Goal: Information Seeking & Learning: Learn about a topic

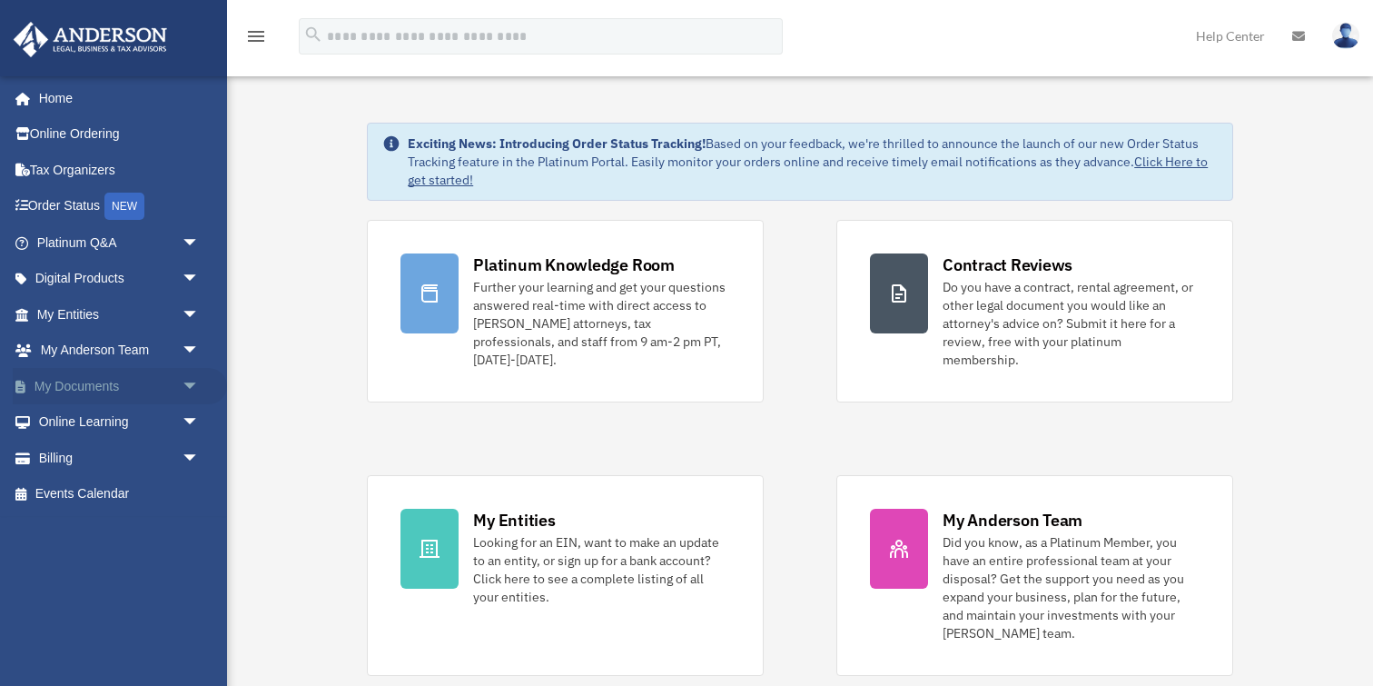
click at [78, 381] on link "My Documents arrow_drop_down" at bounding box center [120, 386] width 214 height 36
click at [188, 381] on span "arrow_drop_down" at bounding box center [200, 386] width 36 height 37
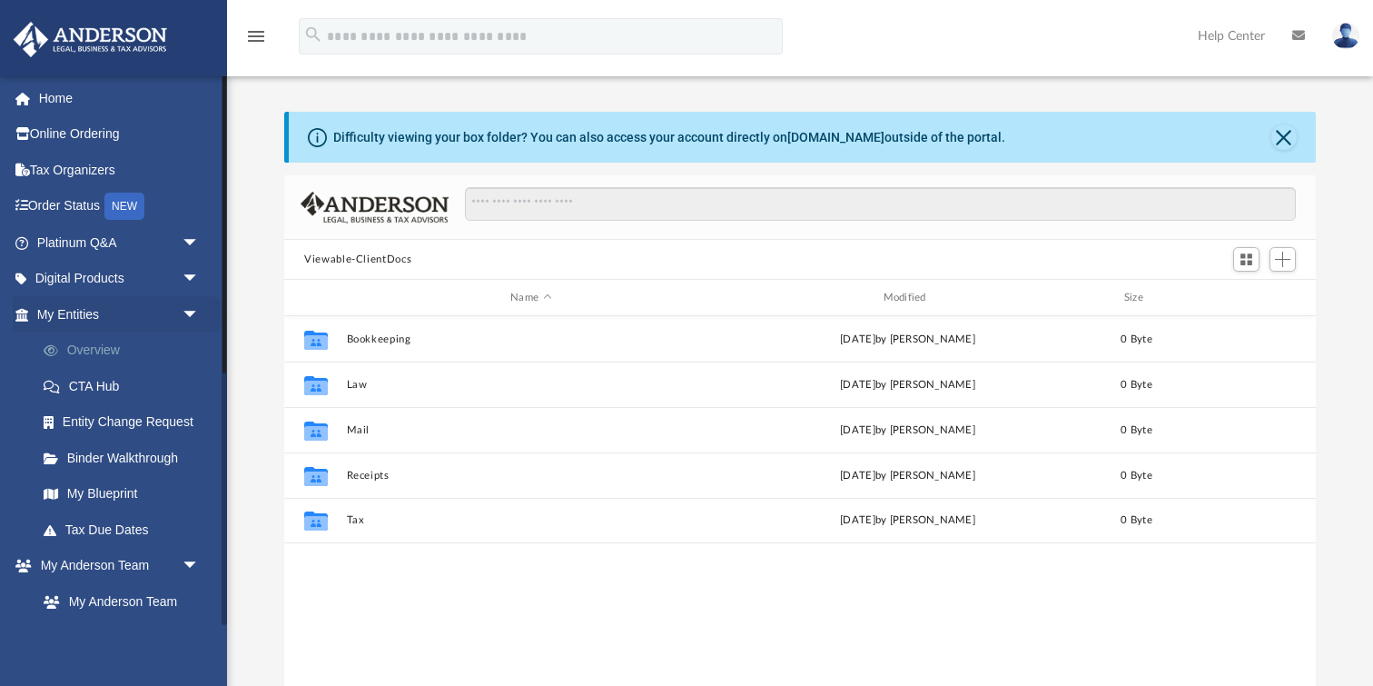
scroll to position [412, 1031]
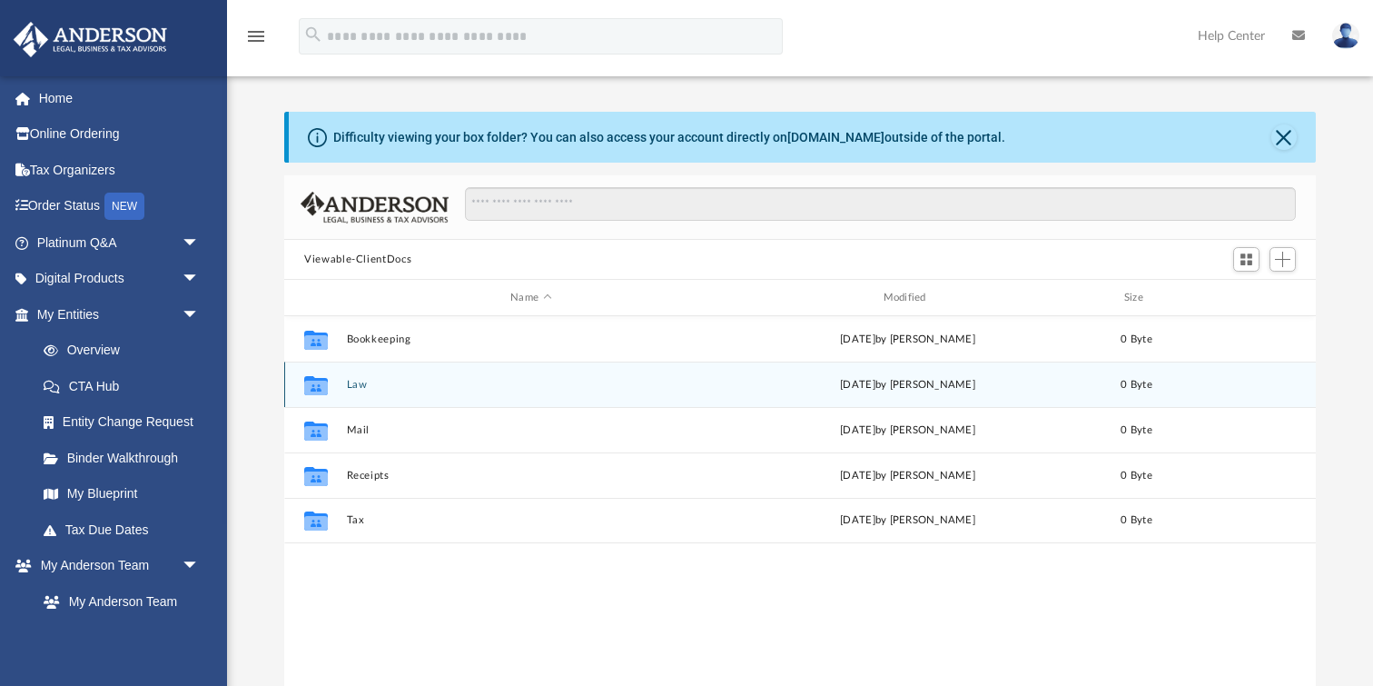
click at [338, 384] on div "Collaborated Folder" at bounding box center [315, 384] width 45 height 29
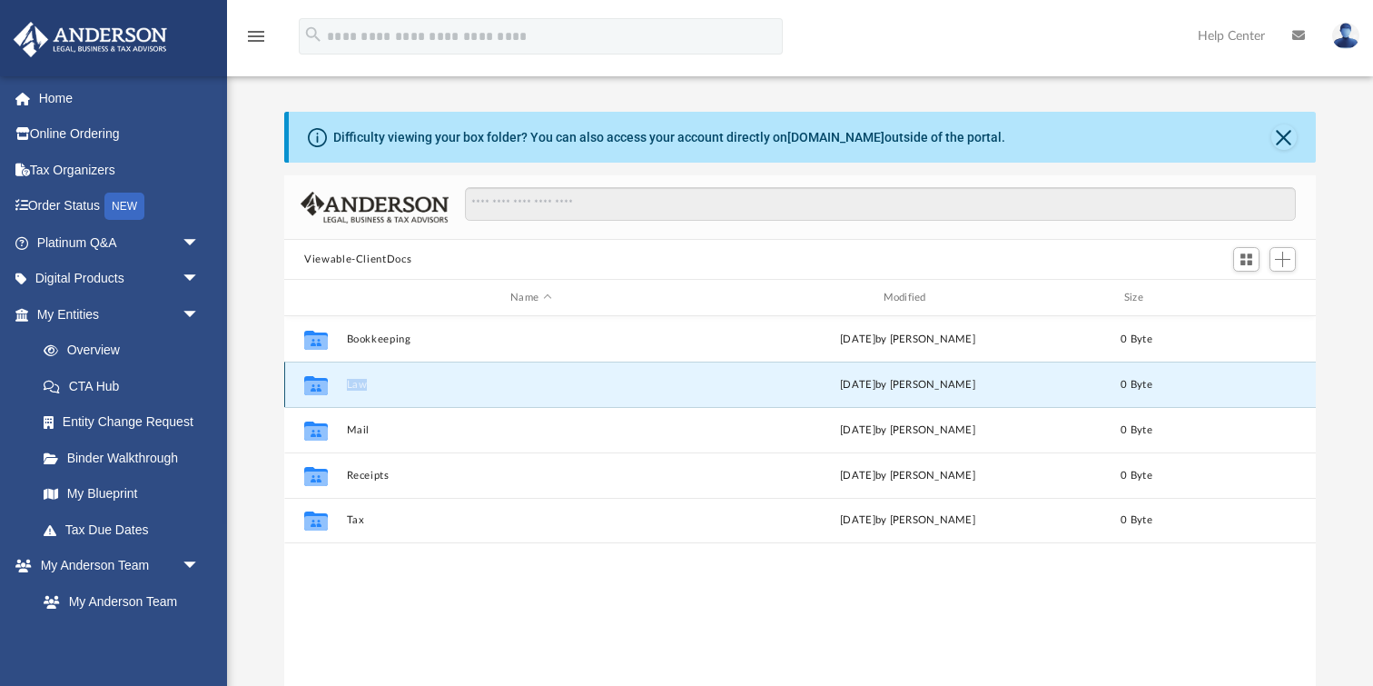
click at [338, 384] on div "Collaborated Folder" at bounding box center [315, 384] width 45 height 29
click at [186, 281] on span "arrow_drop_down" at bounding box center [200, 279] width 36 height 37
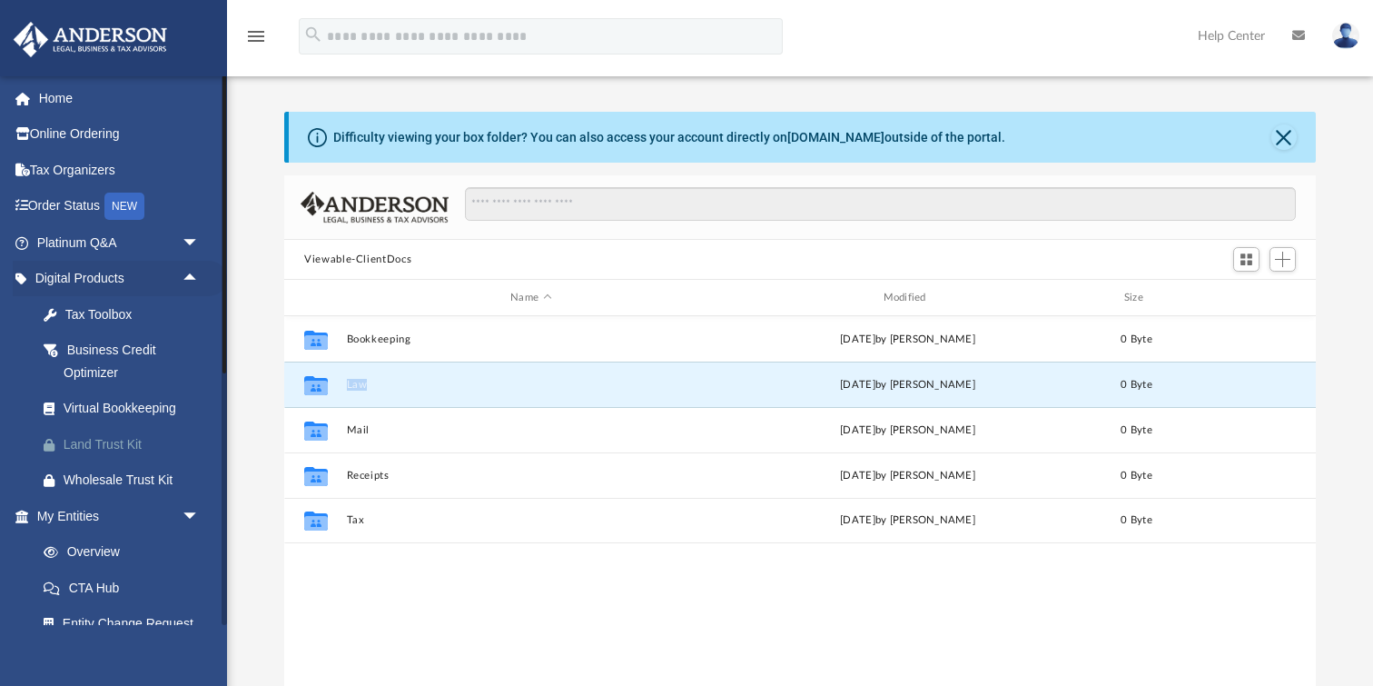
click at [80, 443] on div "Land Trust Kit" at bounding box center [134, 444] width 141 height 23
click at [54, 102] on link "Home" at bounding box center [120, 98] width 214 height 36
click at [54, 97] on link "Home" at bounding box center [120, 98] width 214 height 36
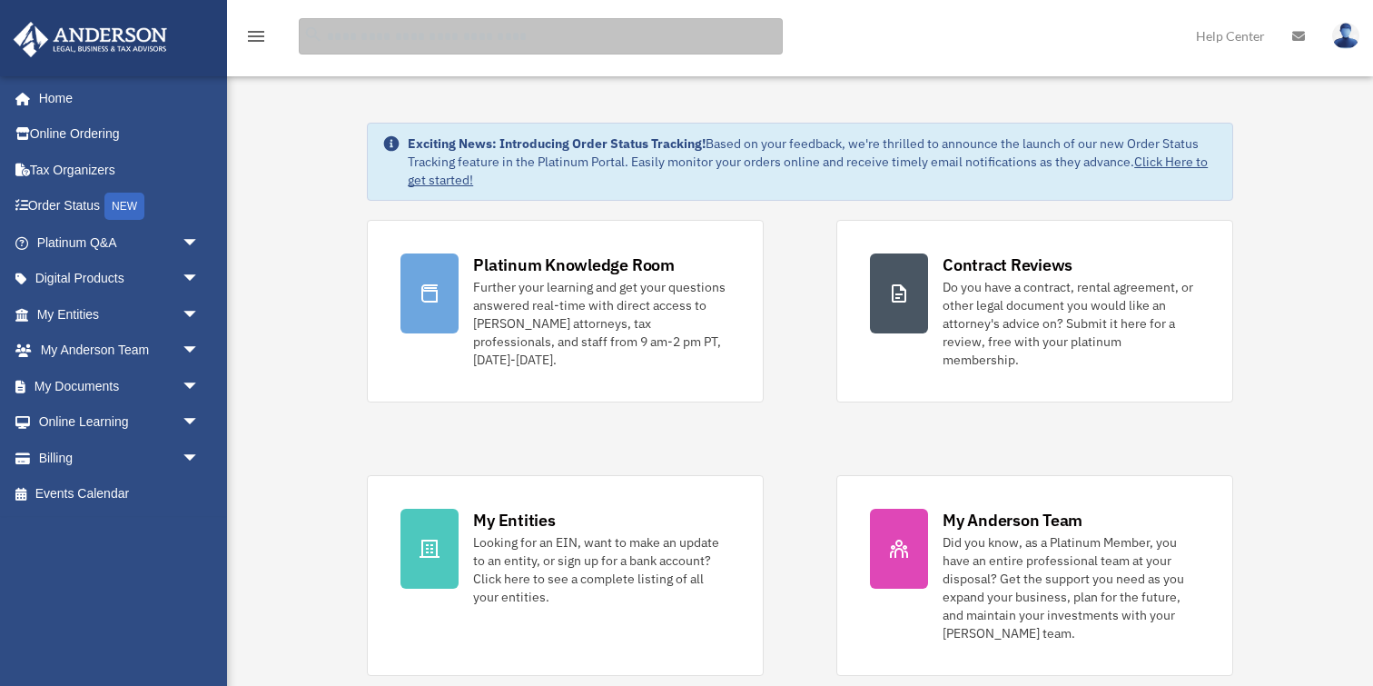
click at [533, 42] on input "search" at bounding box center [541, 36] width 484 height 36
type input "**********"
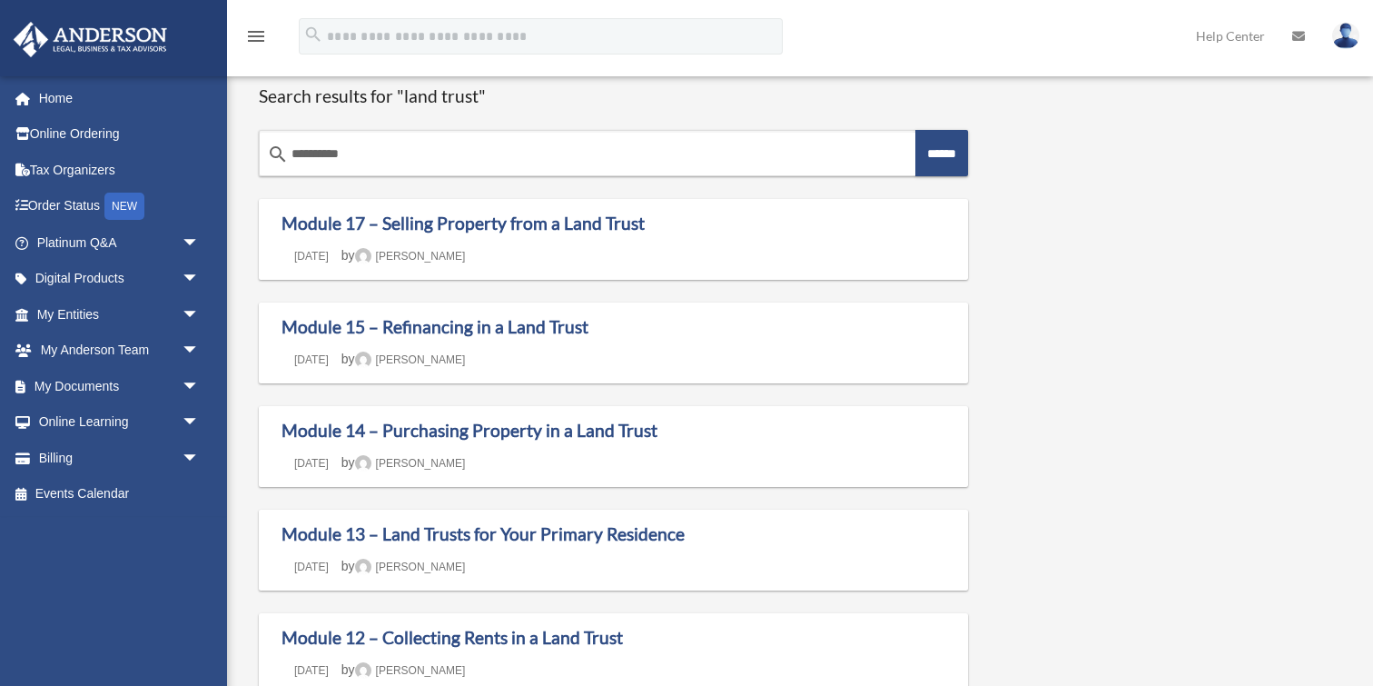
click at [252, 35] on icon "menu" at bounding box center [256, 36] width 22 height 22
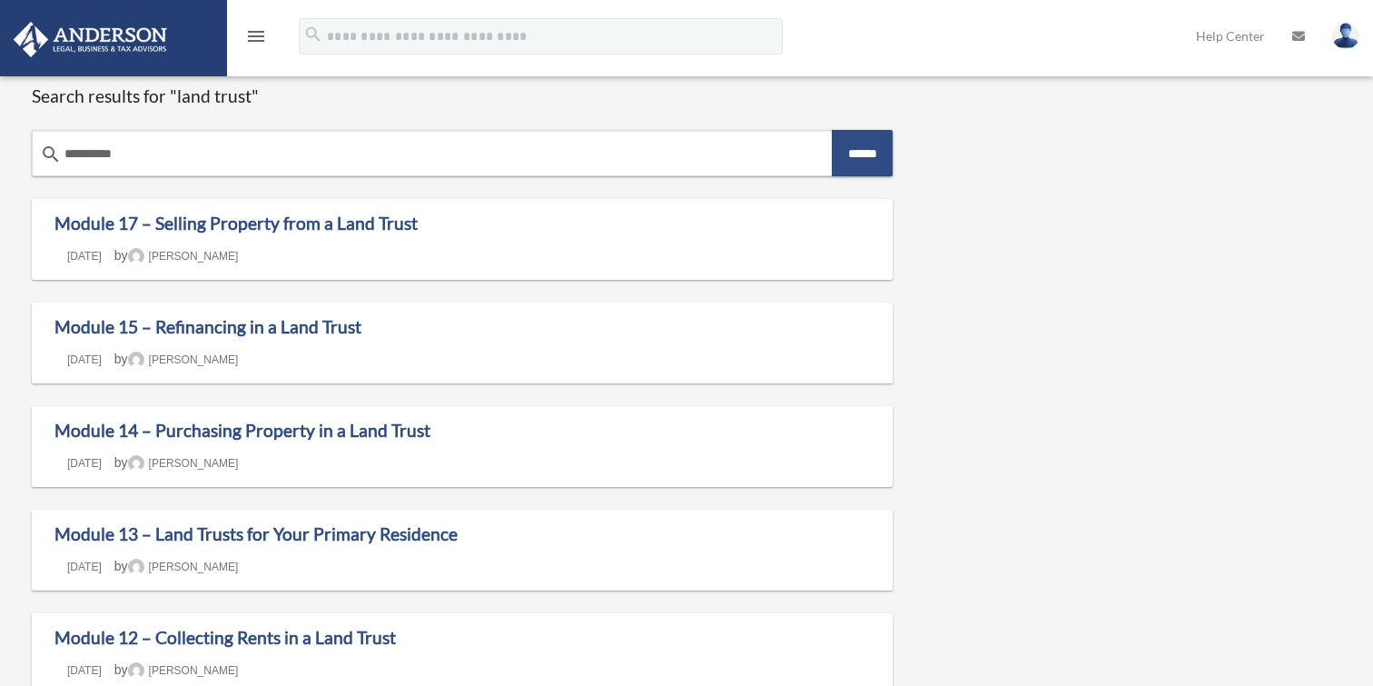
click at [252, 35] on icon "menu" at bounding box center [256, 36] width 22 height 22
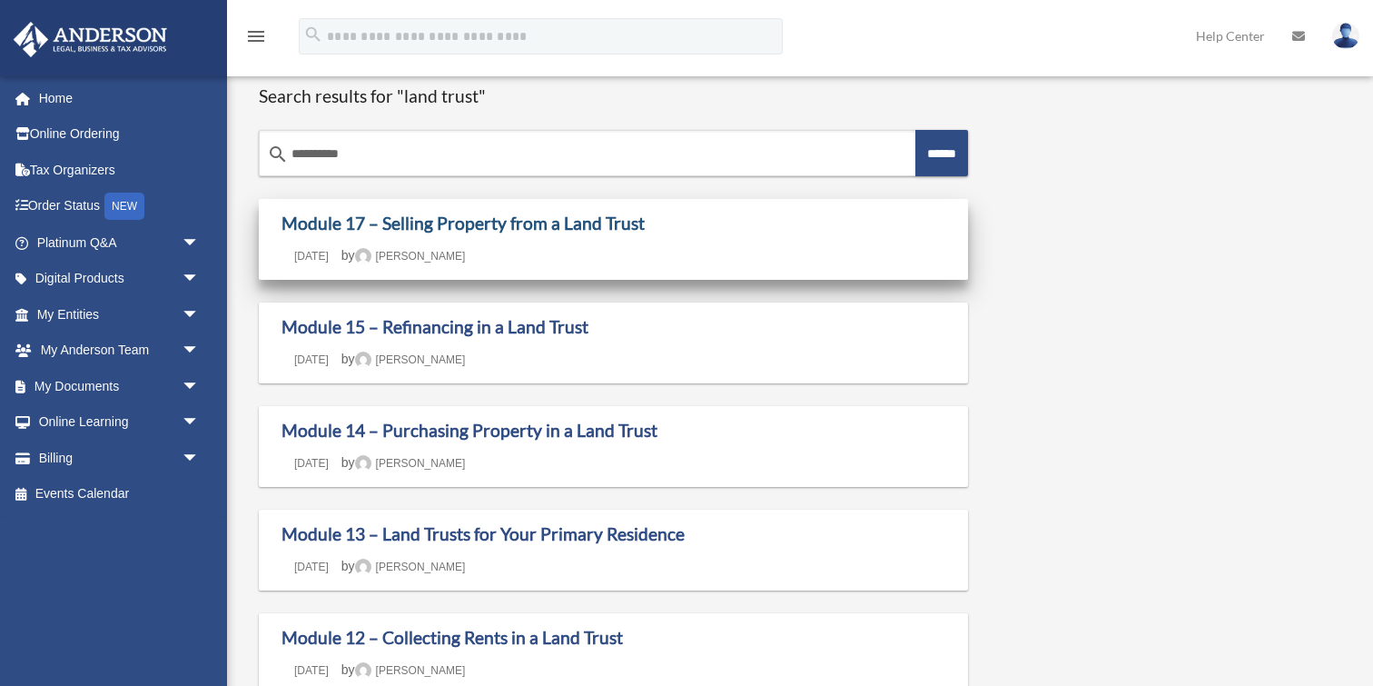
click at [346, 222] on link "Module 17 – Selling Property from a Land Trust" at bounding box center [463, 223] width 363 height 21
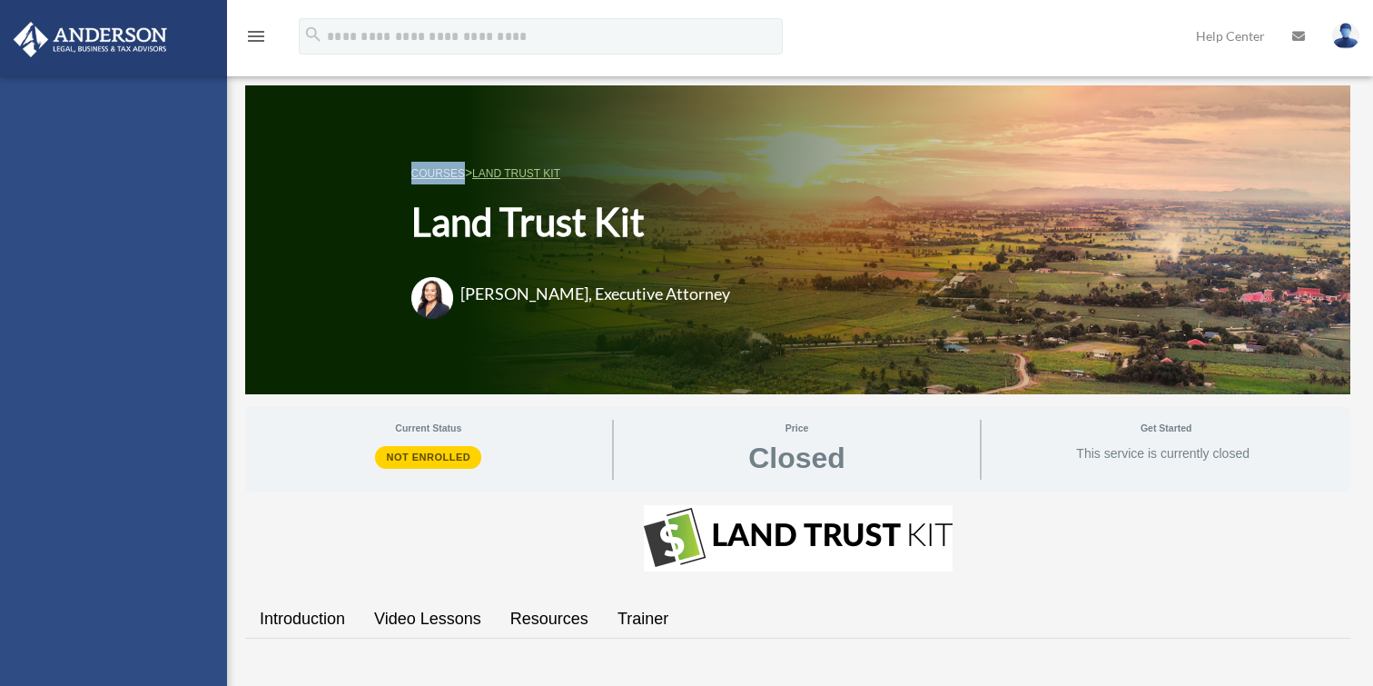
click at [338, 222] on div "COURSES > Land Trust Kit Land Trust Kit Amanda Wynalda, Executive Attorney" at bounding box center [797, 239] width 1105 height 309
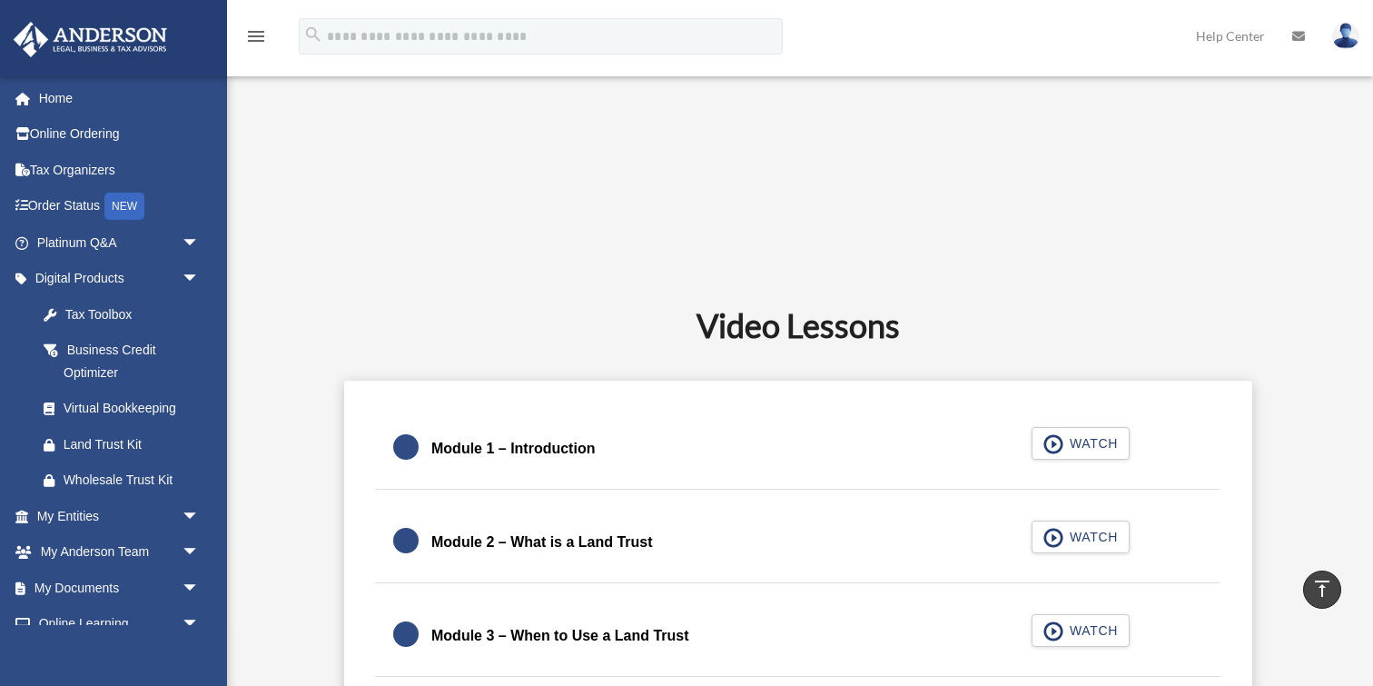
scroll to position [934, 0]
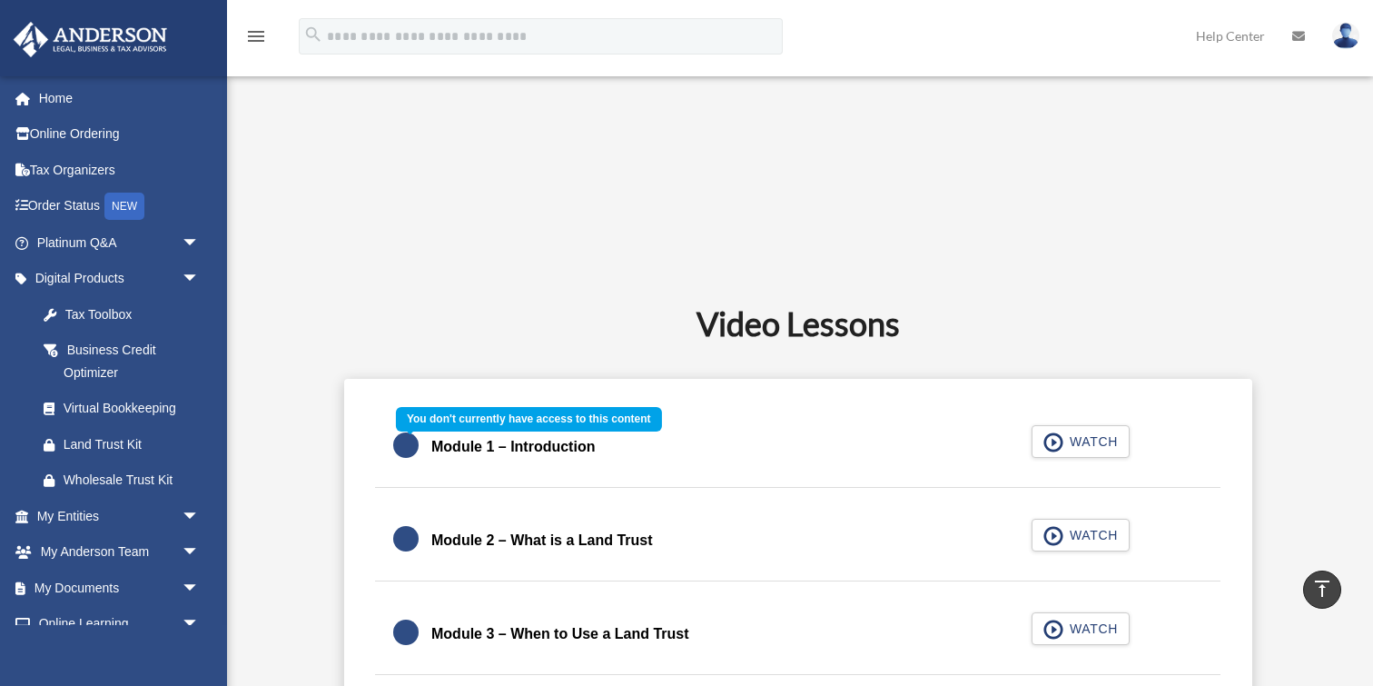
click at [1081, 441] on div "Module 1 – Introduction WATCH" at bounding box center [798, 447] width 890 height 81
click at [1053, 440] on div "Module 1 – Introduction WATCH" at bounding box center [798, 447] width 890 height 81
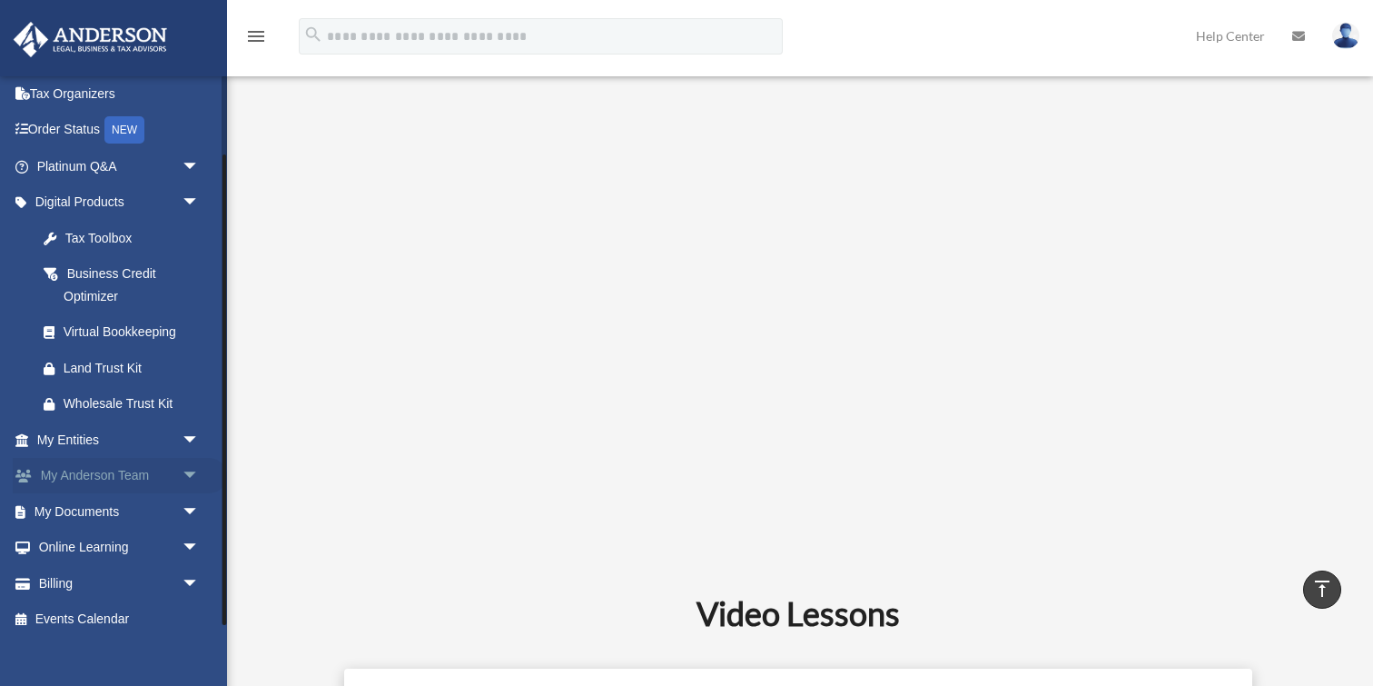
scroll to position [93, 0]
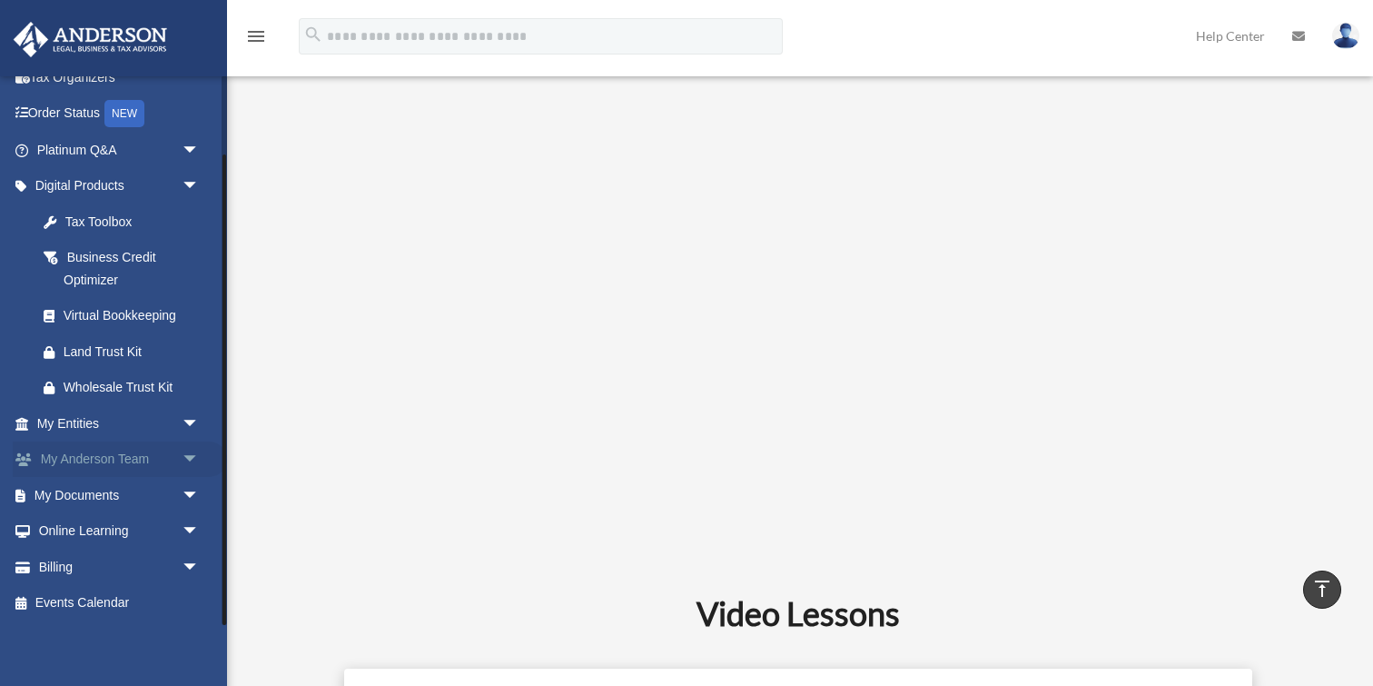
click at [188, 460] on span "arrow_drop_down" at bounding box center [200, 459] width 36 height 37
click at [188, 457] on span "arrow_drop_up" at bounding box center [200, 459] width 36 height 37
click at [183, 494] on span "arrow_drop_down" at bounding box center [200, 495] width 36 height 37
click at [126, 600] on link "Forms Library" at bounding box center [126, 603] width 202 height 36
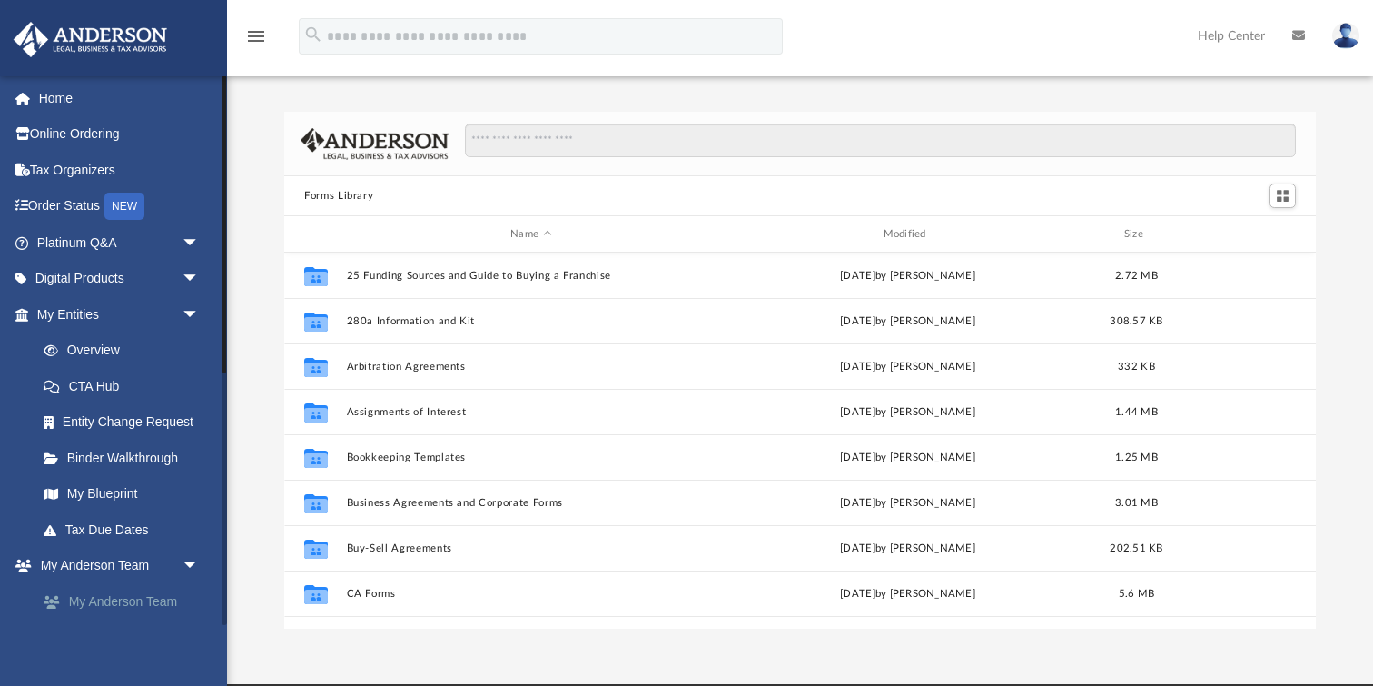
scroll to position [412, 1031]
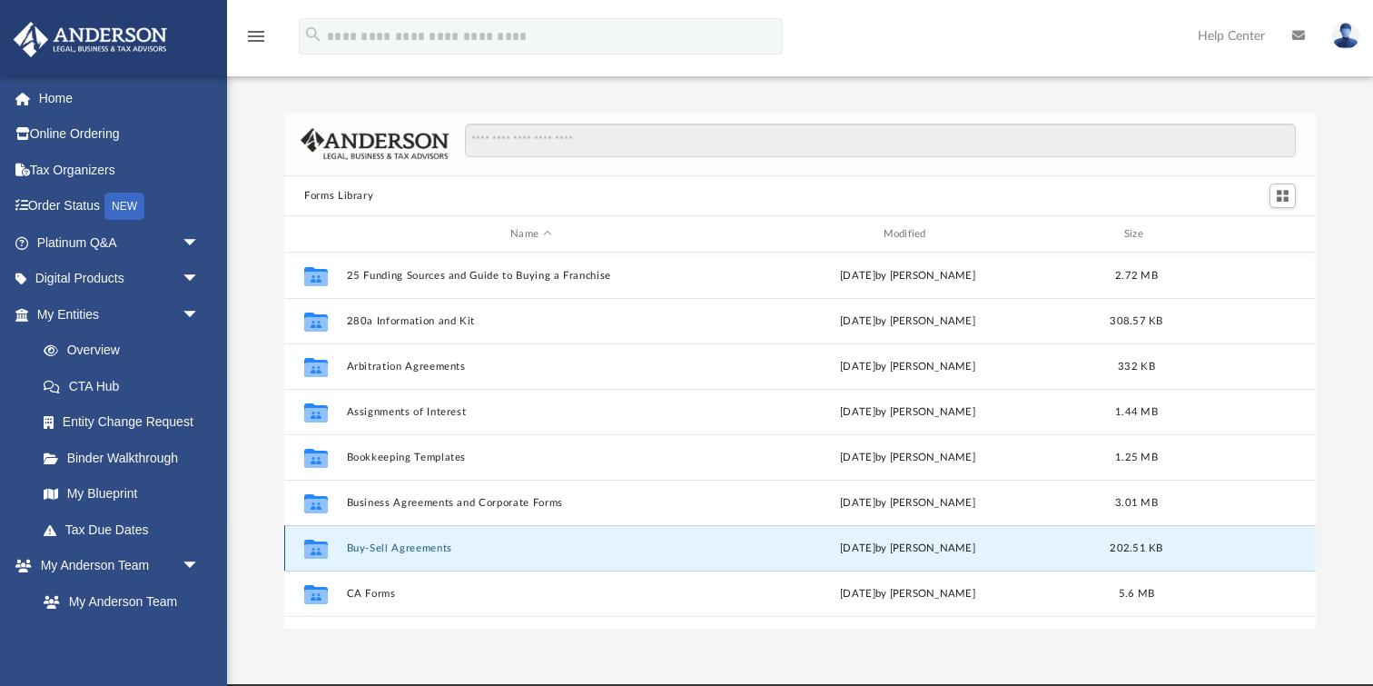
click at [374, 545] on button "Buy-Sell Agreements" at bounding box center [531, 548] width 369 height 12
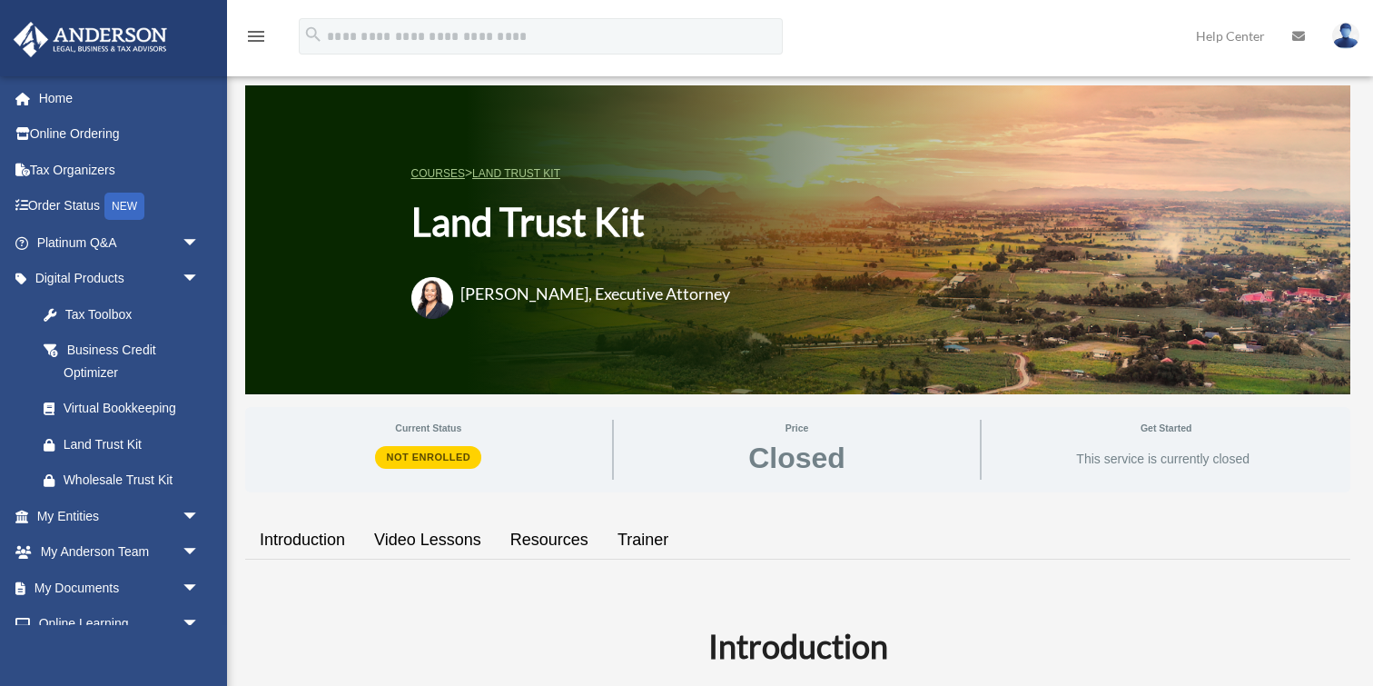
scroll to position [645, 0]
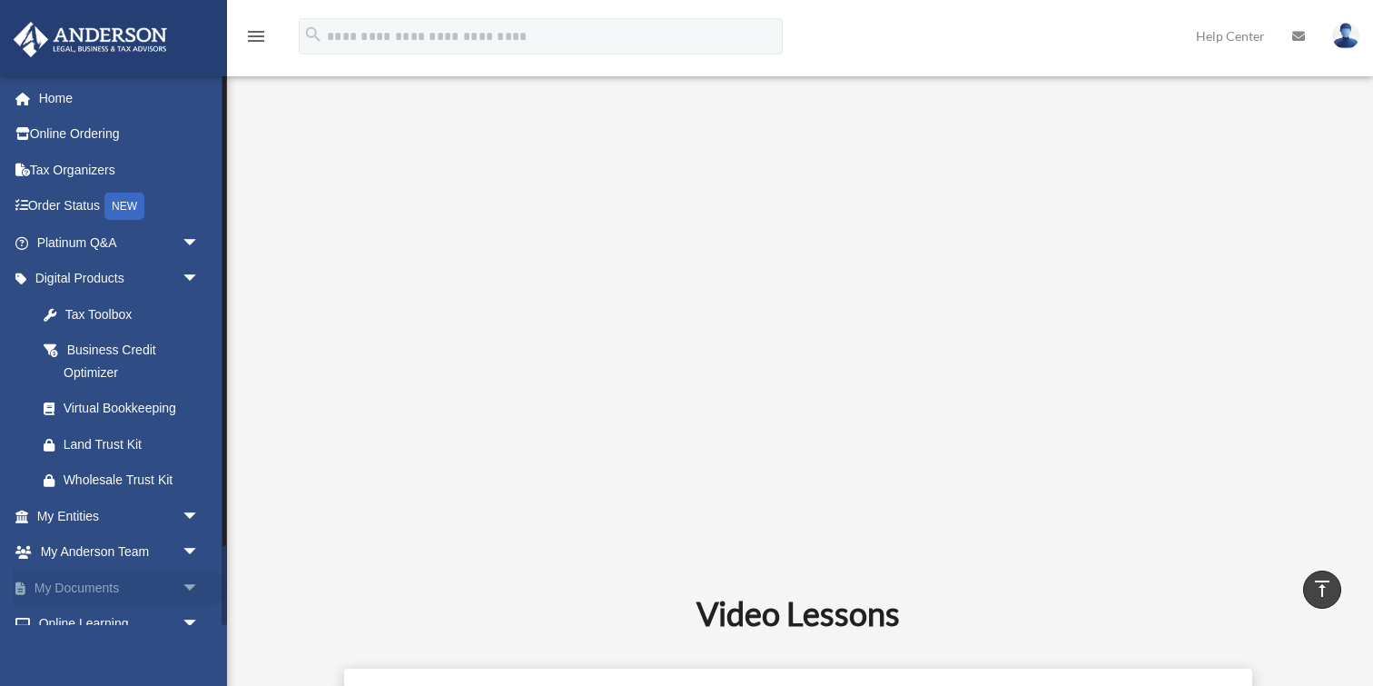
click at [114, 593] on link "My Documents arrow_drop_down" at bounding box center [120, 587] width 214 height 36
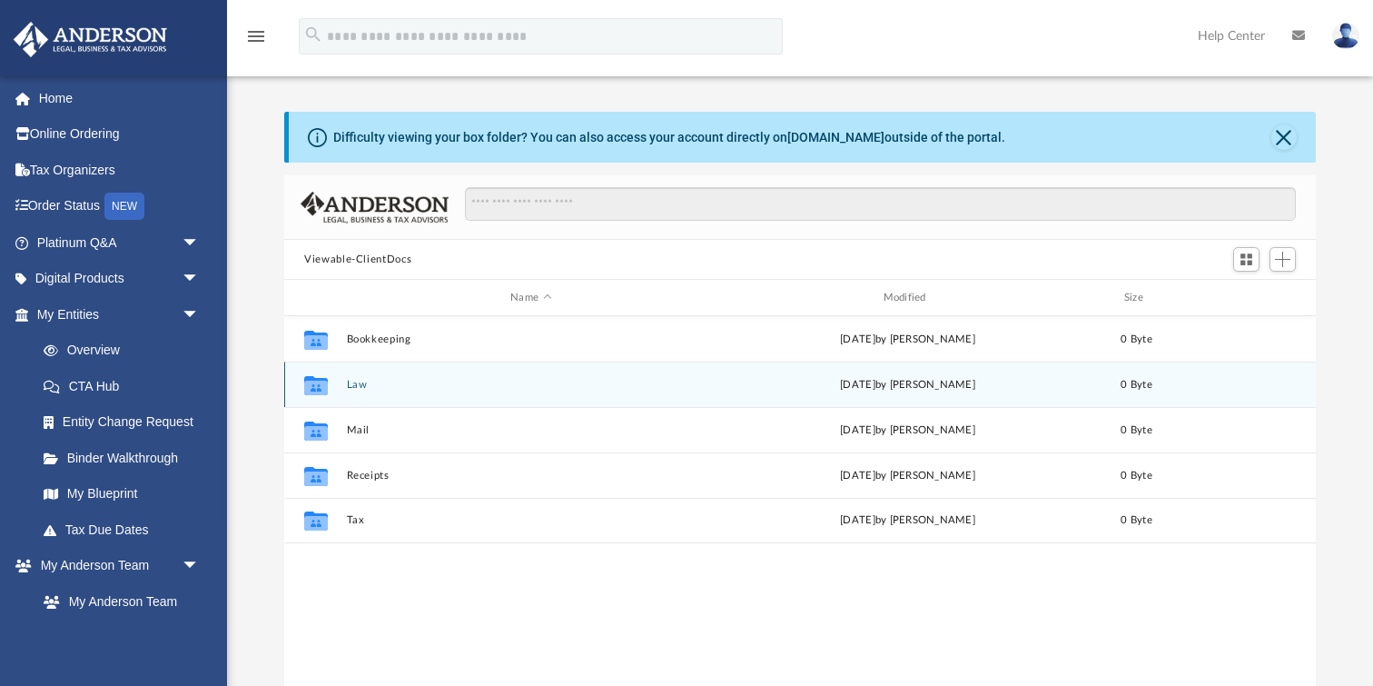
scroll to position [412, 1031]
click at [395, 388] on button "Law" at bounding box center [531, 385] width 369 height 12
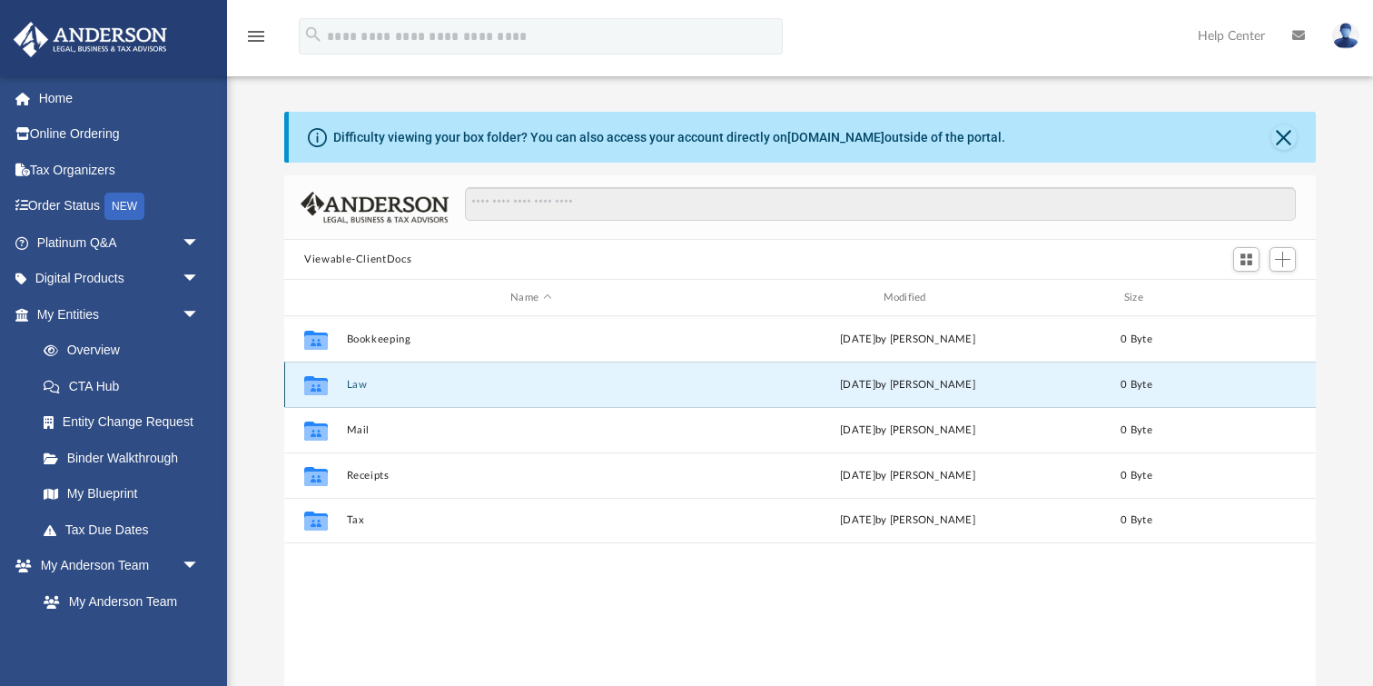
click at [395, 388] on button "Law" at bounding box center [531, 385] width 369 height 12
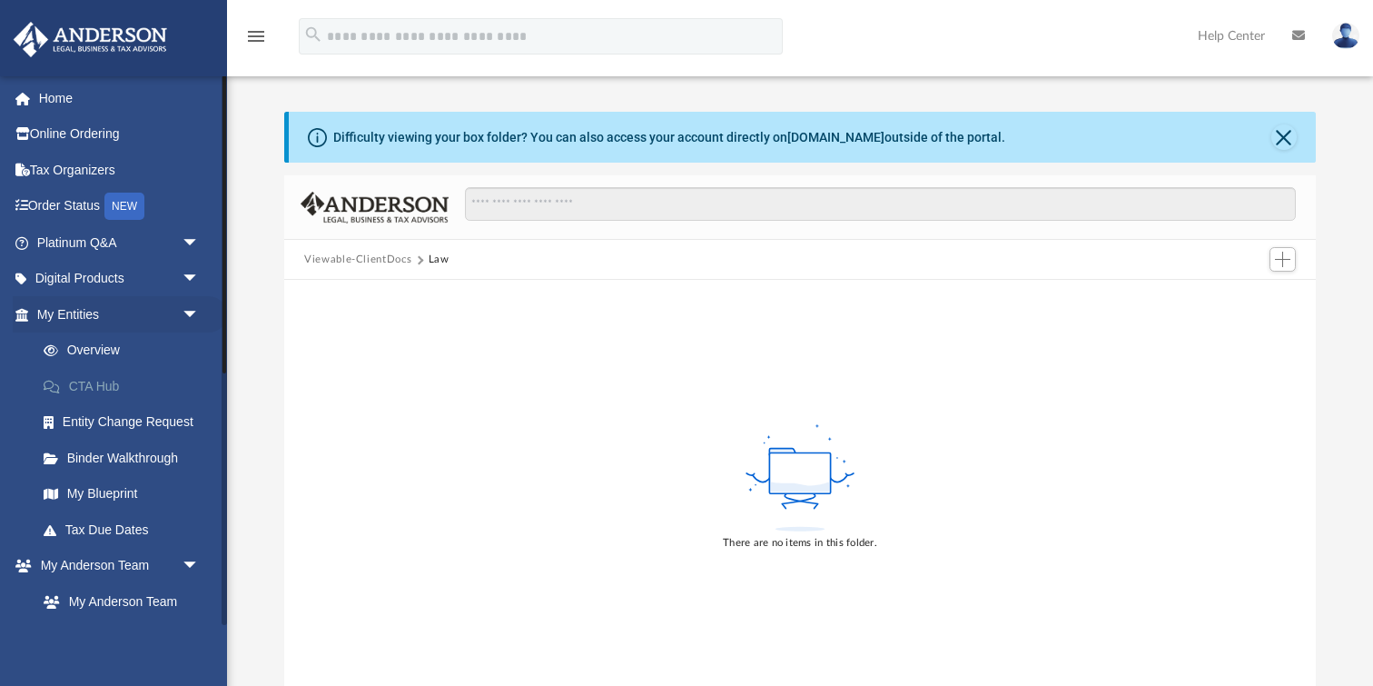
click at [94, 381] on link "CTA Hub" at bounding box center [126, 386] width 202 height 36
click at [193, 275] on span "arrow_drop_down" at bounding box center [200, 279] width 36 height 37
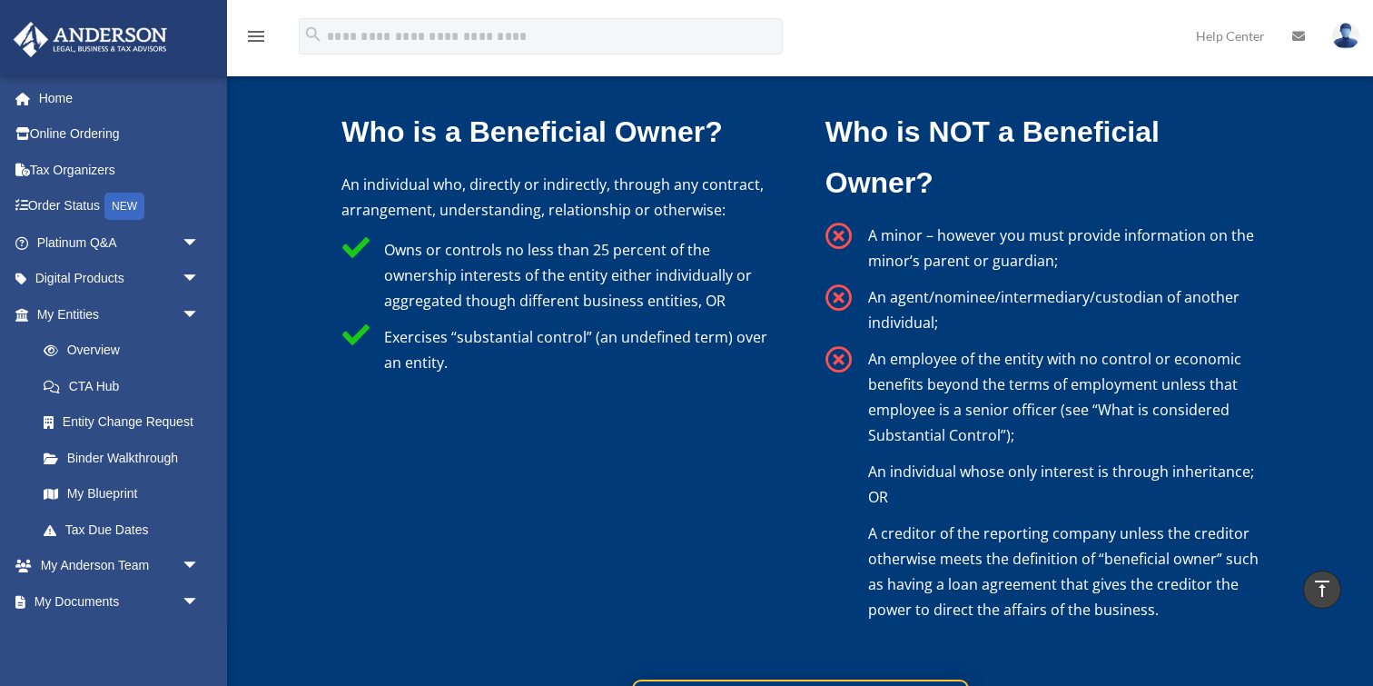
scroll to position [3707, 0]
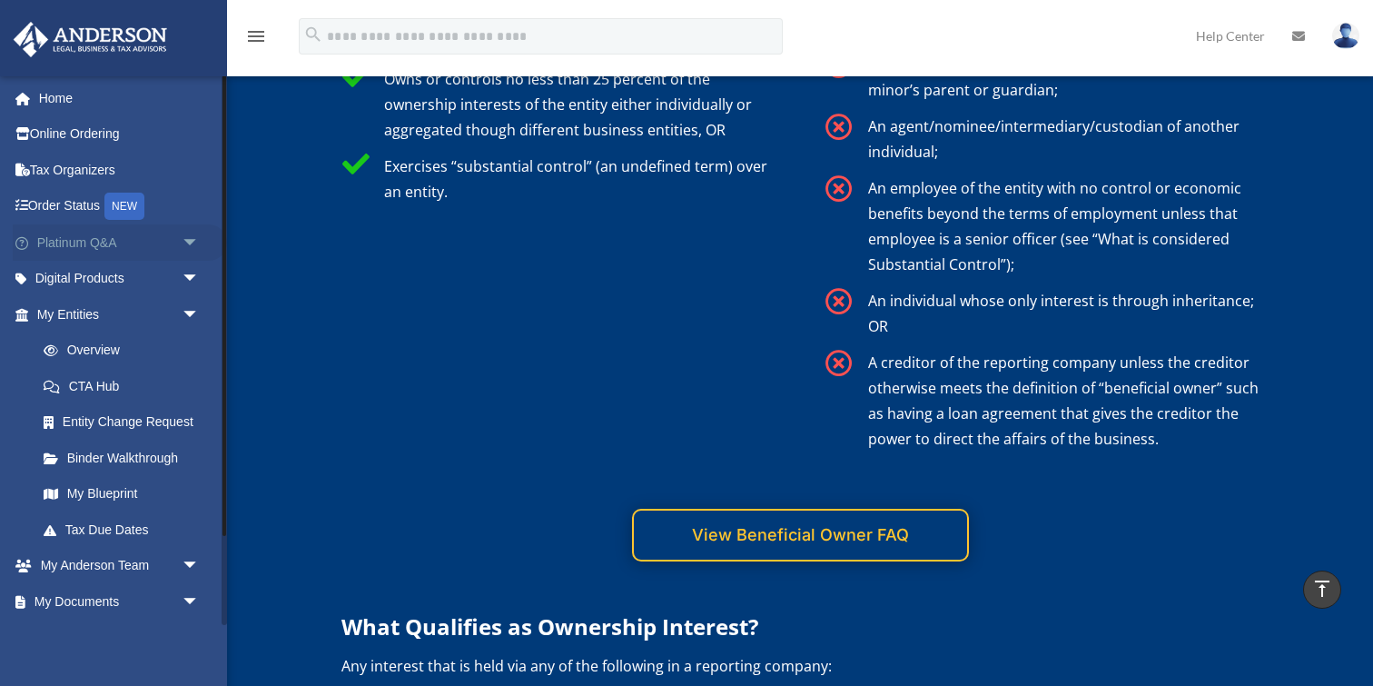
click at [193, 242] on span "arrow_drop_down" at bounding box center [200, 242] width 36 height 37
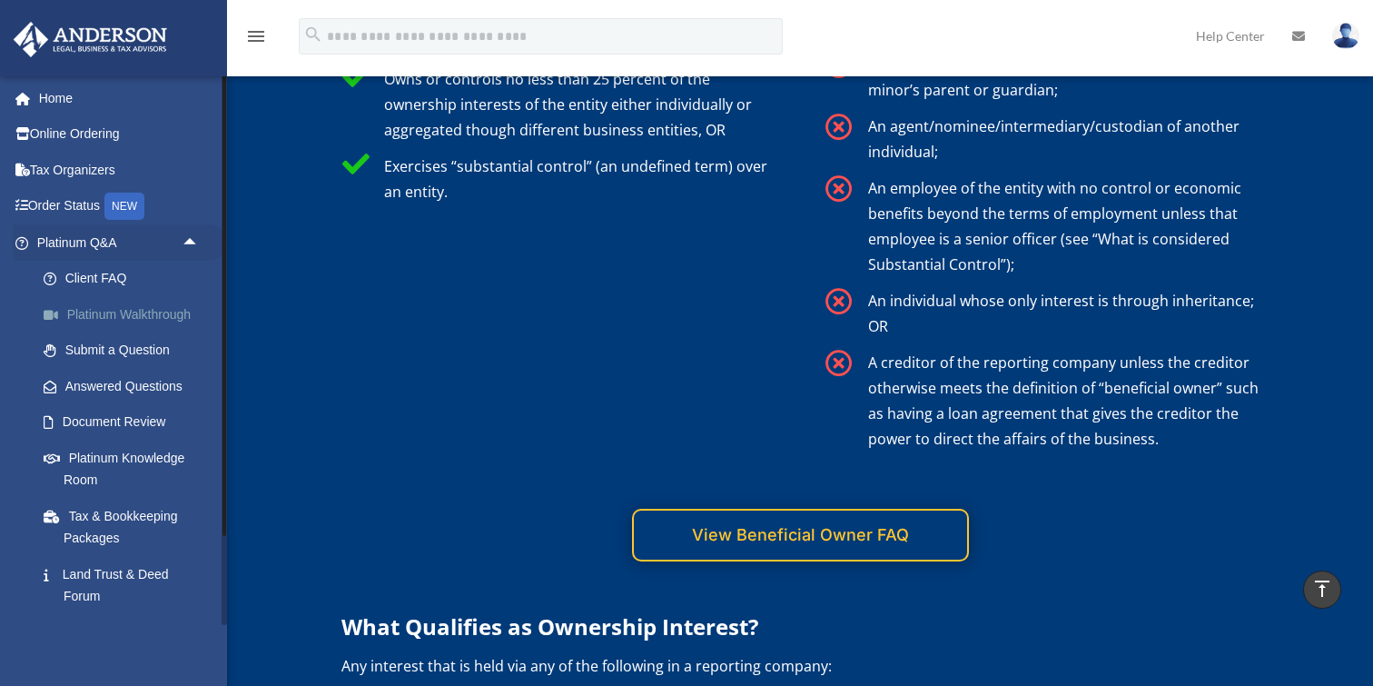
click at [145, 311] on link "Platinum Walkthrough" at bounding box center [126, 314] width 202 height 36
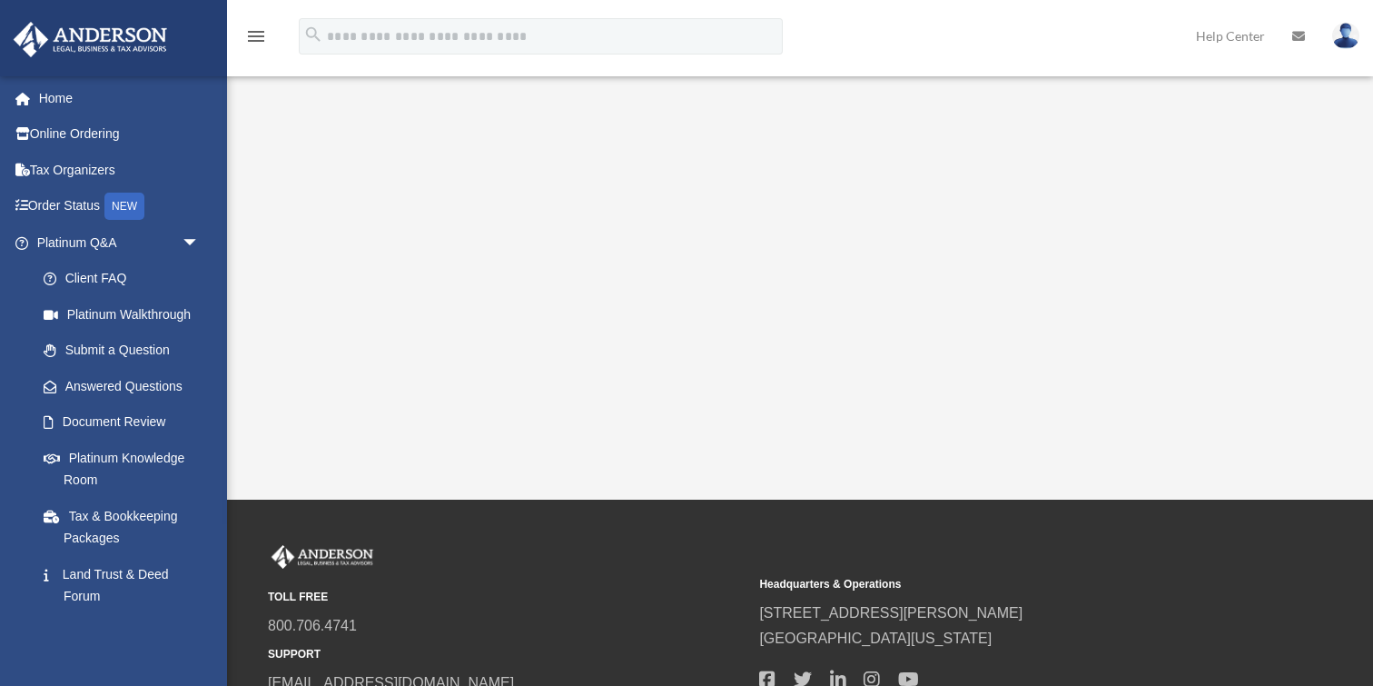
scroll to position [450, 0]
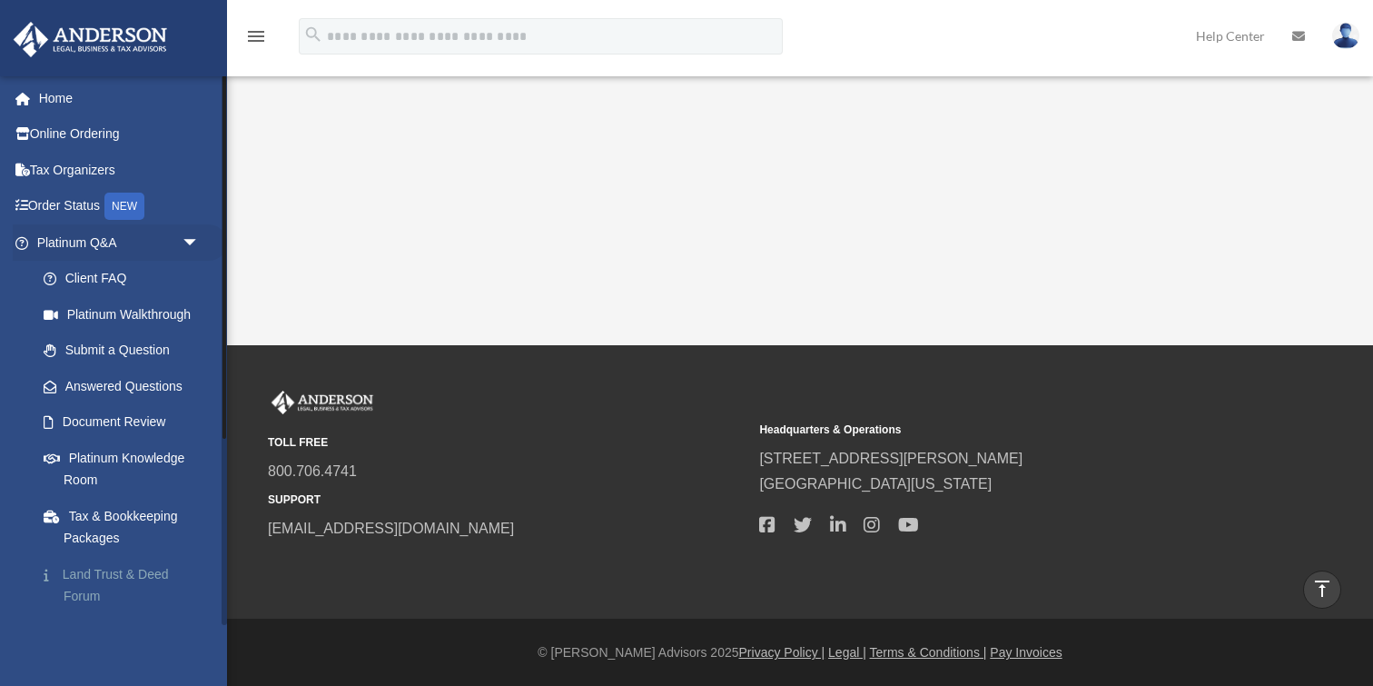
click at [106, 577] on link "Land Trust & Deed Forum" at bounding box center [126, 585] width 202 height 58
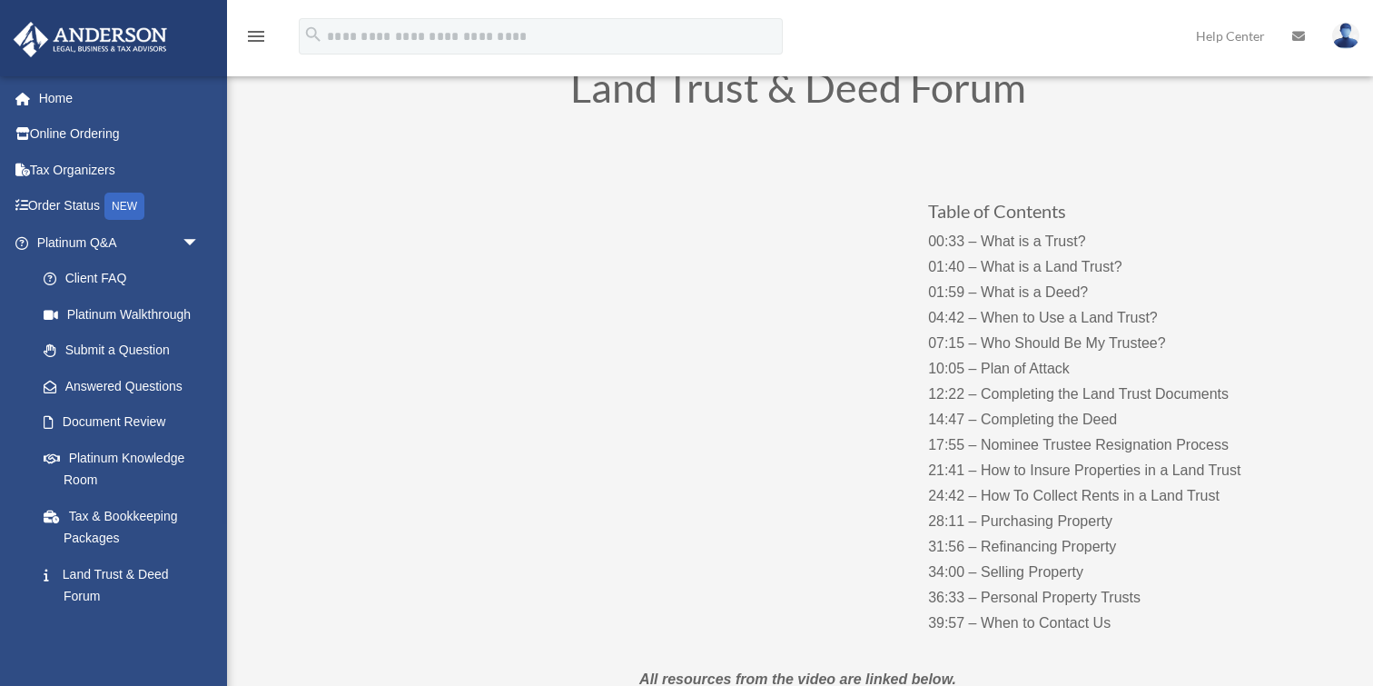
scroll to position [111, 0]
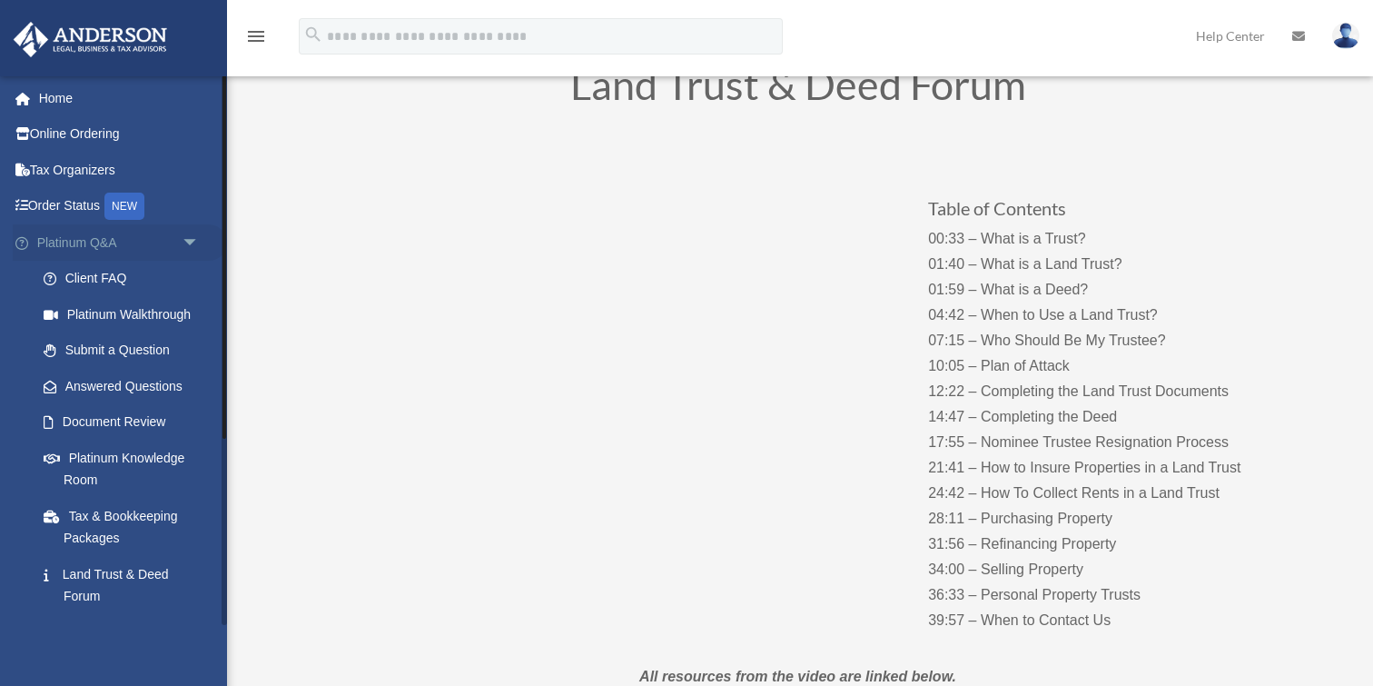
click at [193, 243] on span "arrow_drop_down" at bounding box center [200, 242] width 36 height 37
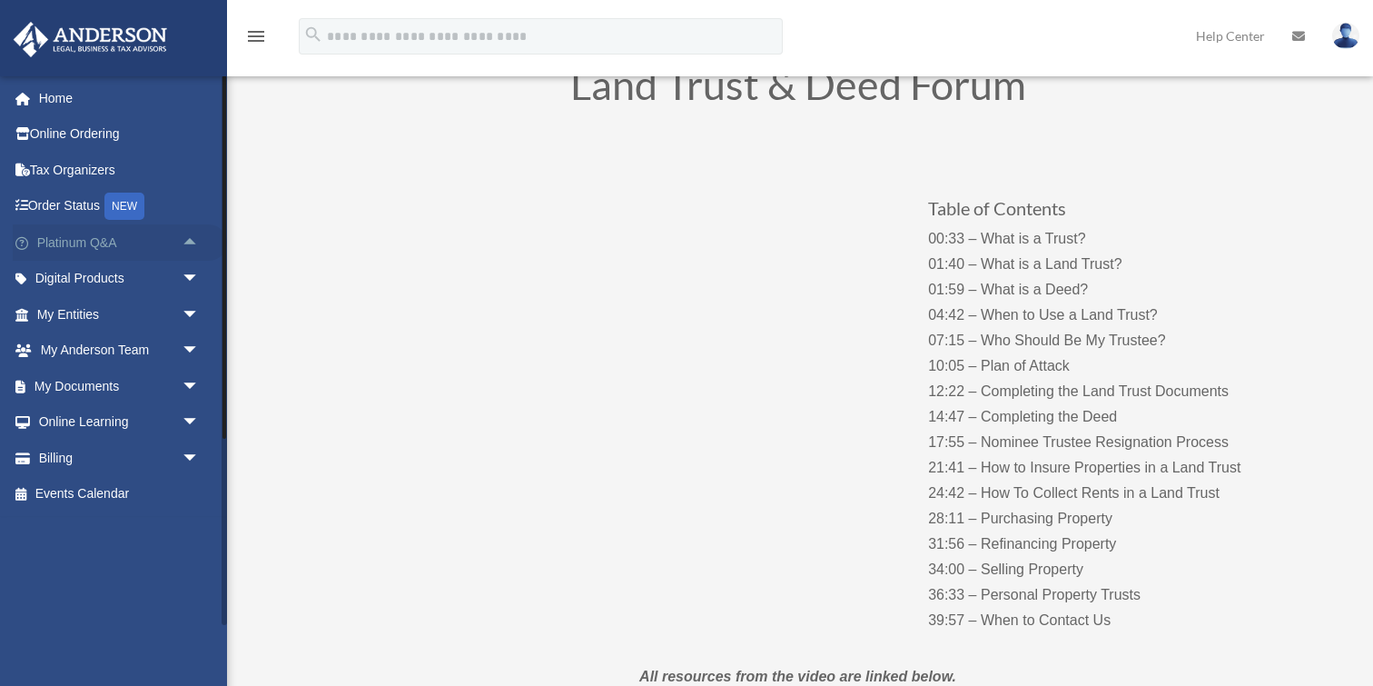
click at [193, 242] on span "arrow_drop_up" at bounding box center [200, 242] width 36 height 37
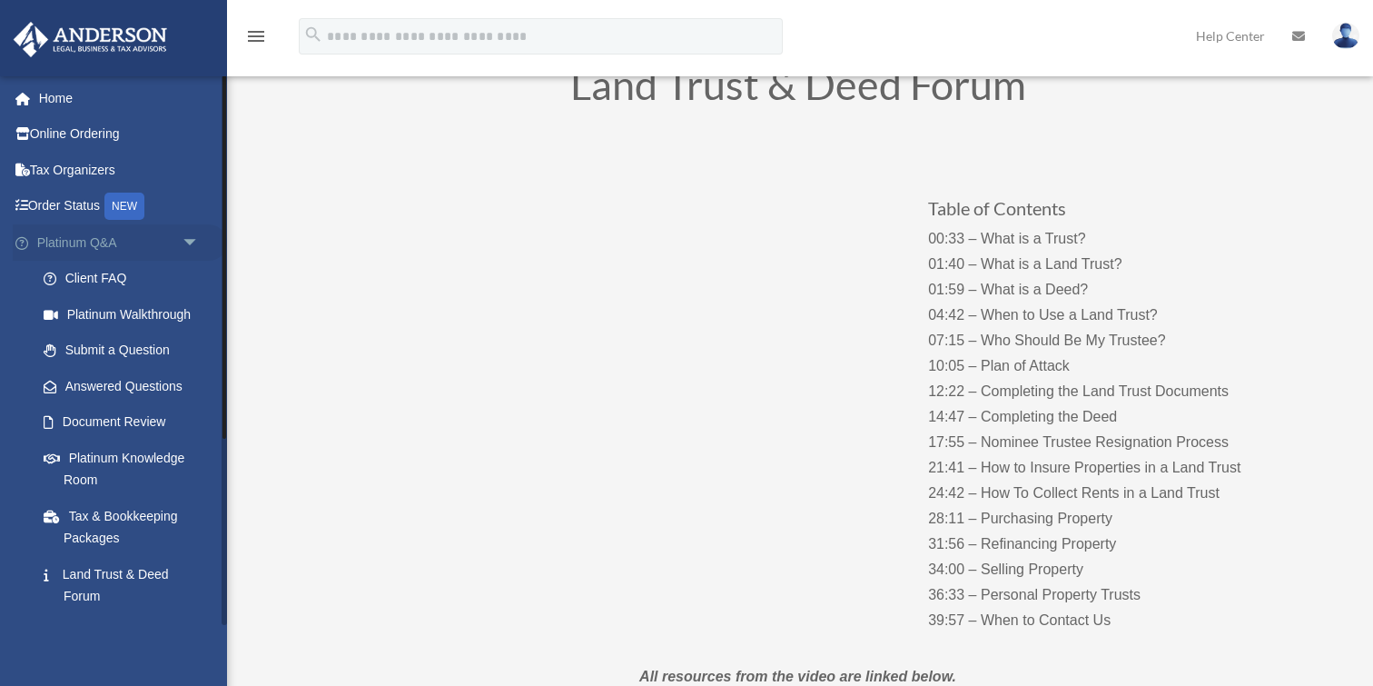
click at [193, 242] on span "arrow_drop_down" at bounding box center [200, 242] width 36 height 37
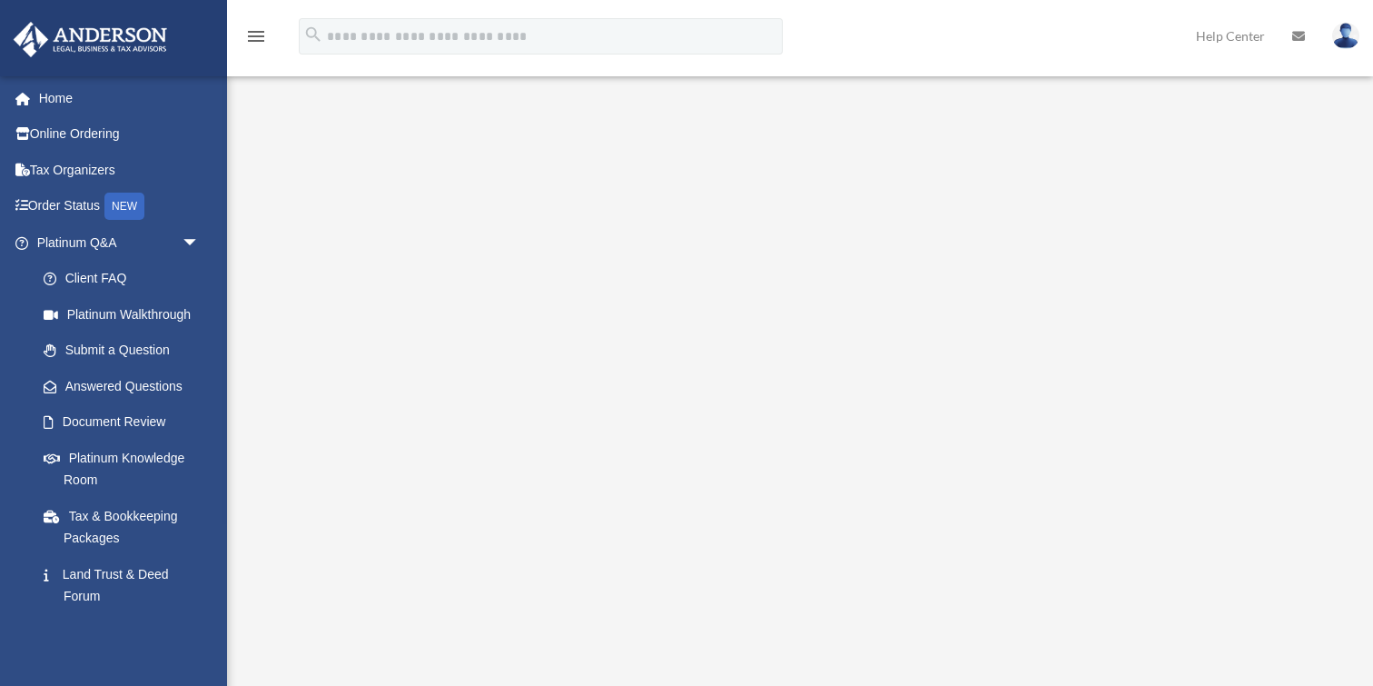
scroll to position [450, 0]
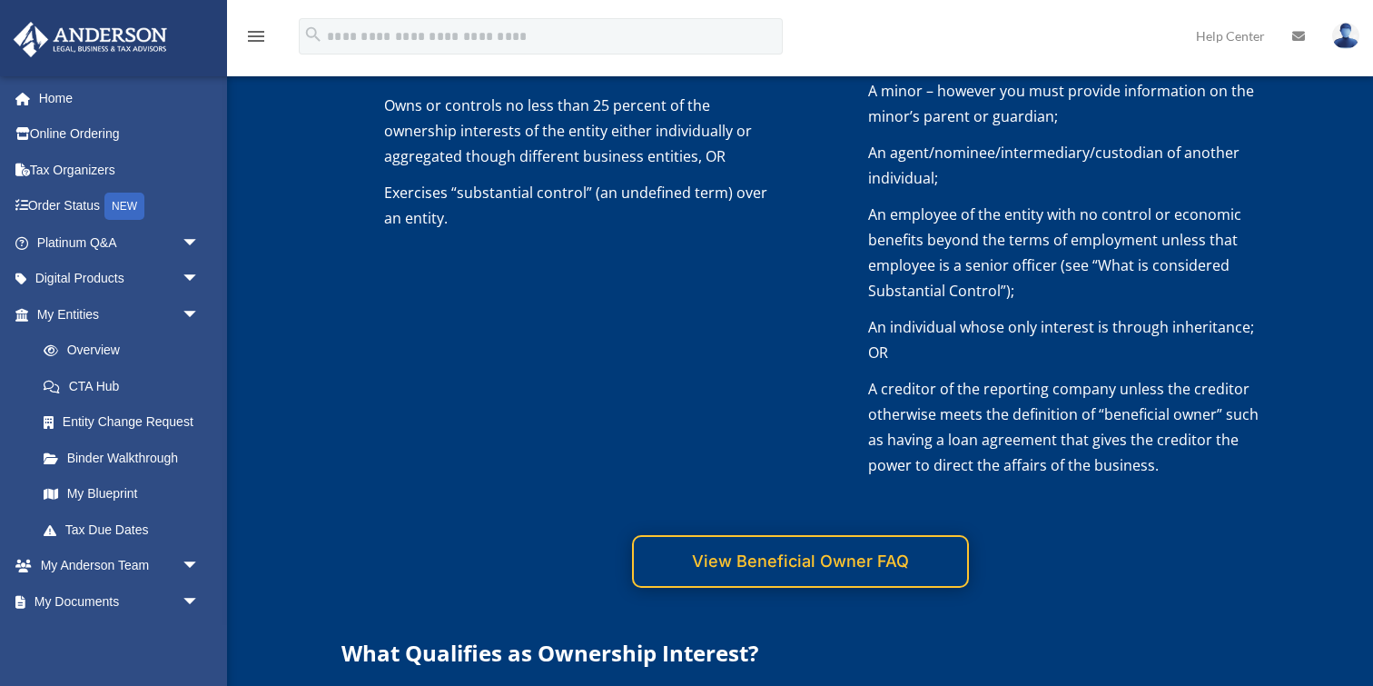
scroll to position [3707, 0]
